Goal: Transaction & Acquisition: Purchase product/service

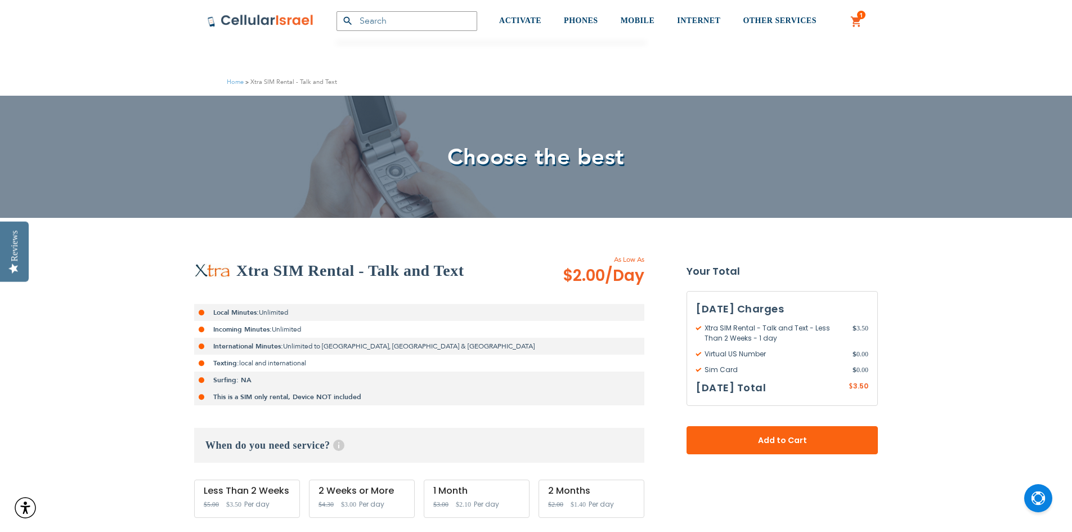
scroll to position [113, 0]
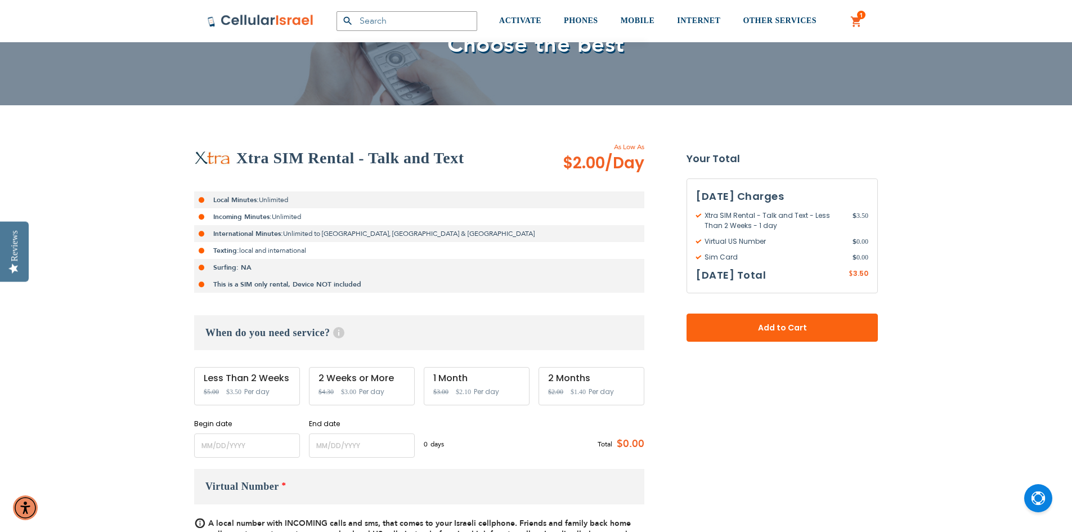
click at [222, 401] on div "Less Than 2 Weeks Special Price $3.50 Regular Price $5.00 Per day" at bounding box center [247, 386] width 106 height 38
click at [275, 446] on input "name" at bounding box center [247, 445] width 106 height 24
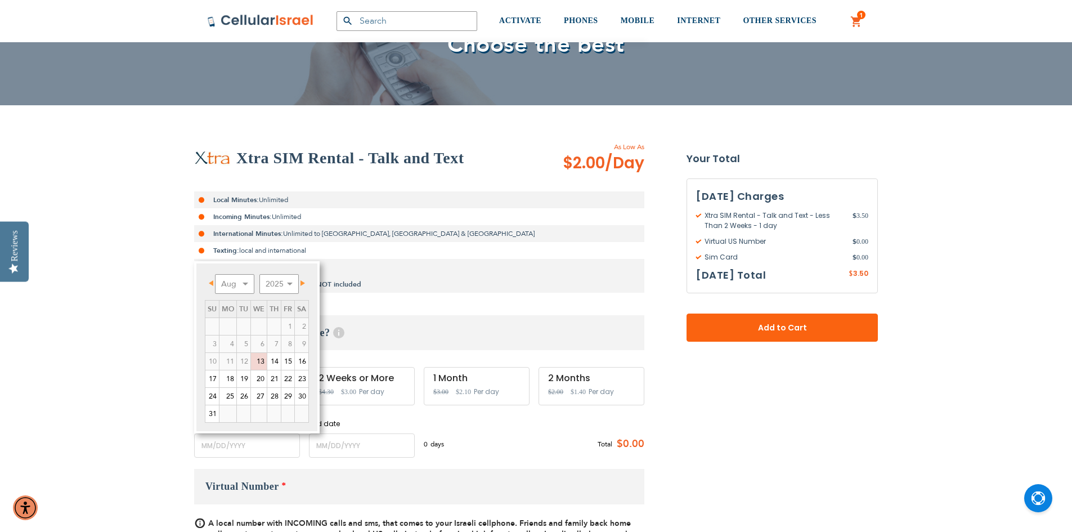
click at [301, 285] on link "Next" at bounding box center [301, 283] width 14 height 14
click at [276, 346] on link "11" at bounding box center [274, 344] width 14 height 17
type input "[DATE]"
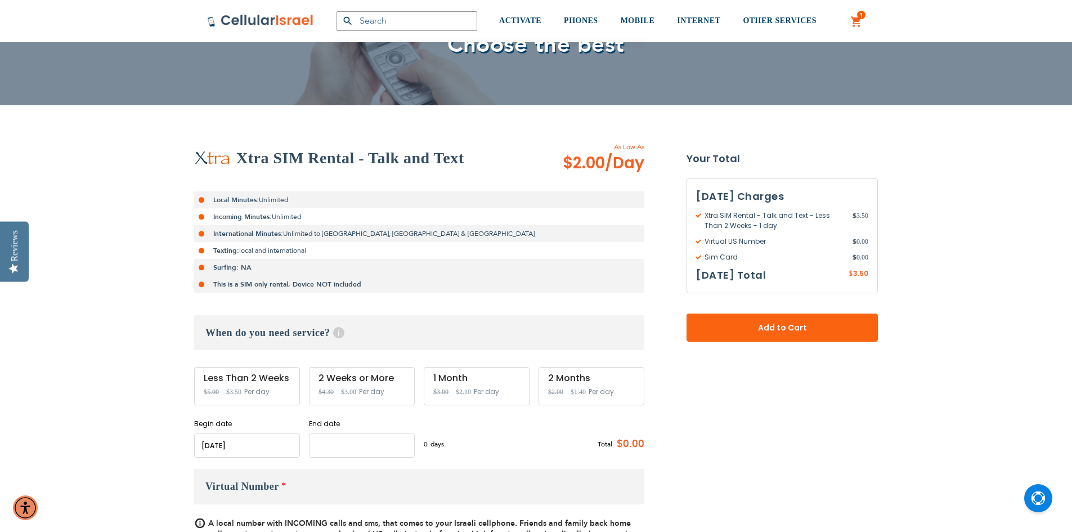
click at [355, 446] on input "name" at bounding box center [362, 445] width 106 height 24
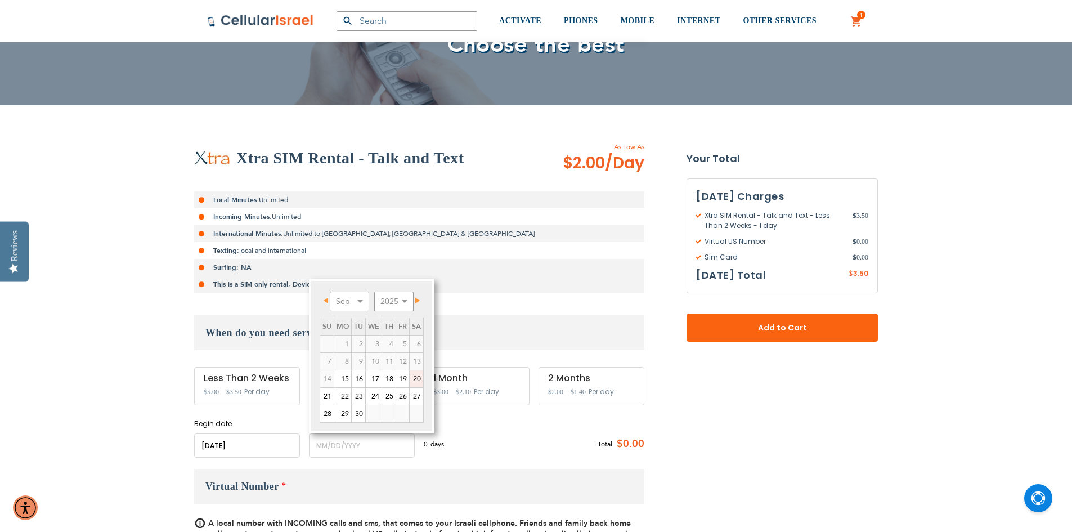
click at [415, 376] on link "20" at bounding box center [417, 378] width 14 height 17
type input "[DATE]"
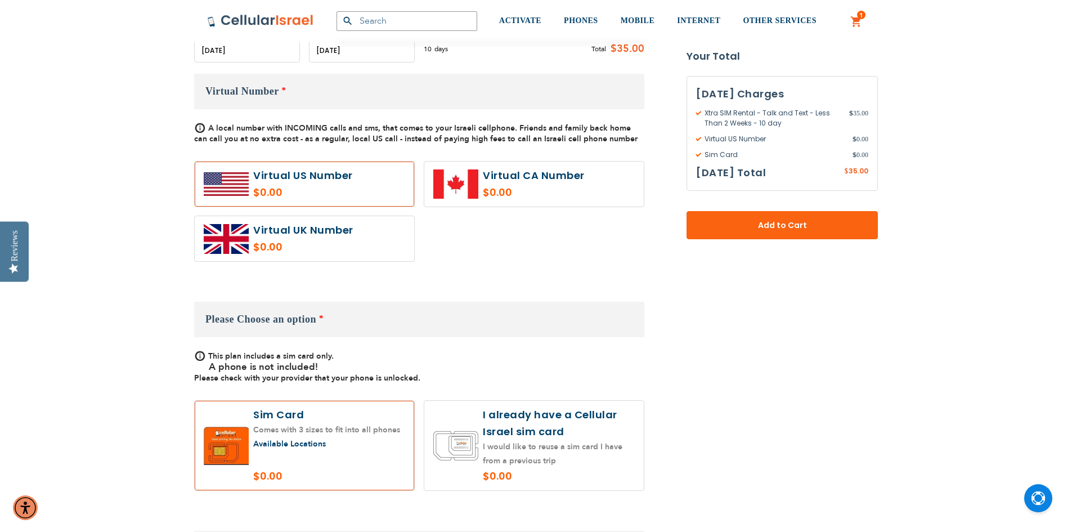
scroll to position [676, 0]
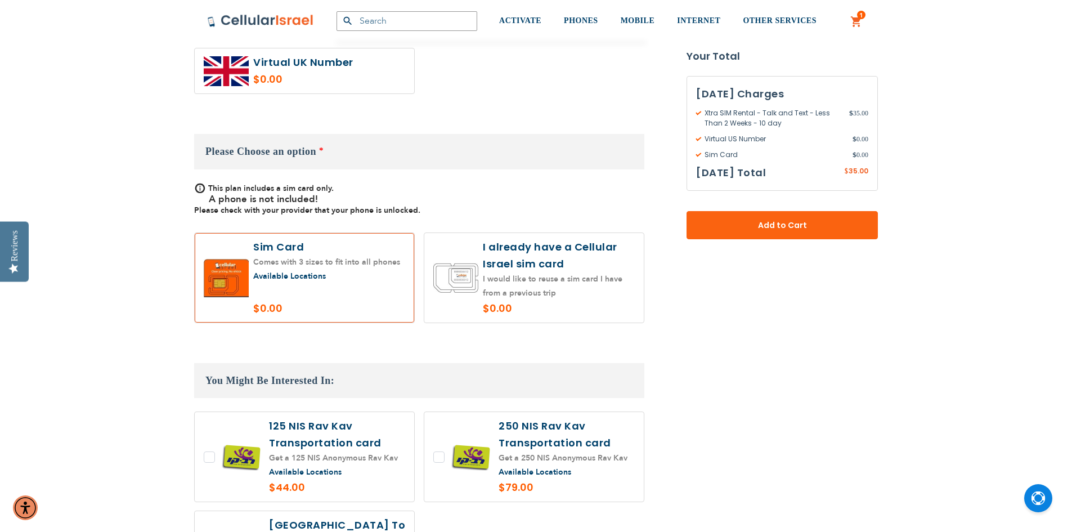
click at [737, 217] on button "Add to Cart" at bounding box center [782, 225] width 191 height 28
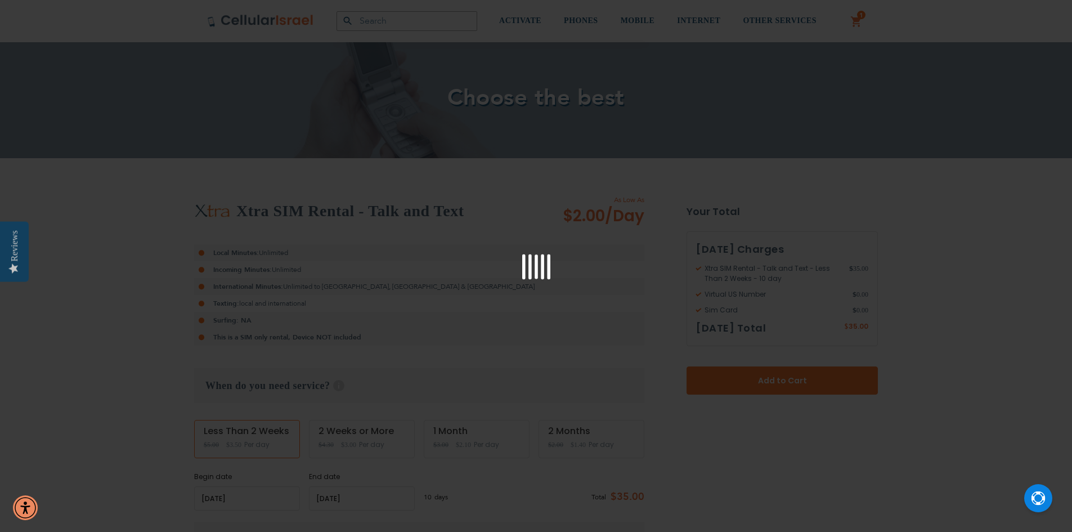
scroll to position [56, 0]
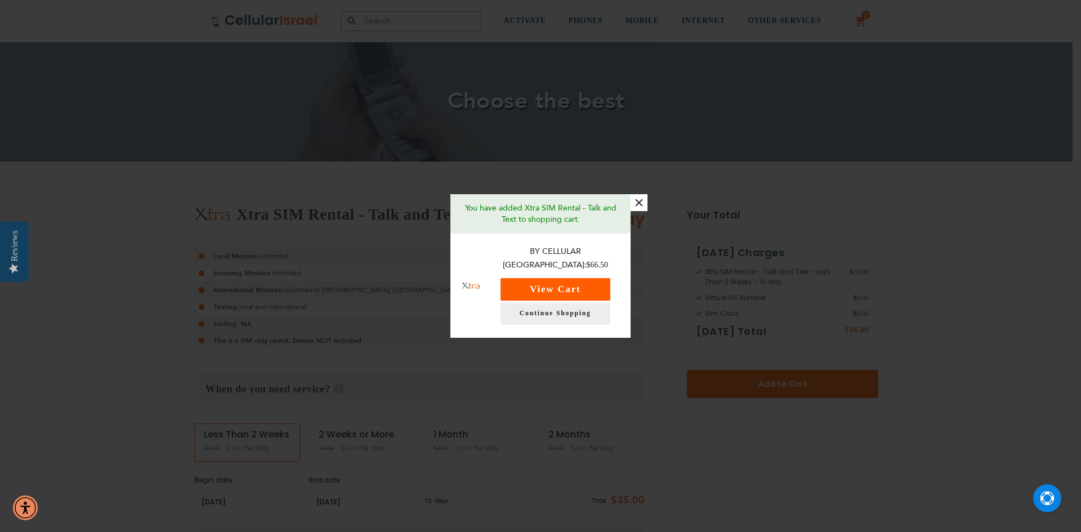
click at [575, 287] on button "View Cart" at bounding box center [555, 289] width 110 height 23
